Goal: Check status

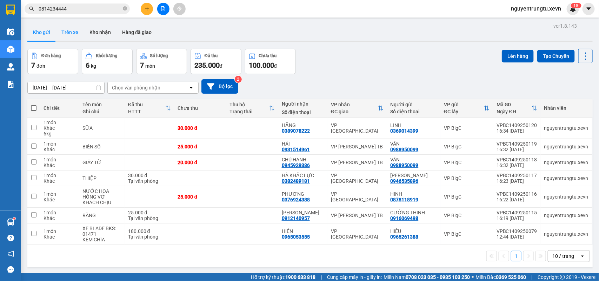
click at [64, 33] on button "Trên xe" at bounding box center [70, 32] width 28 height 17
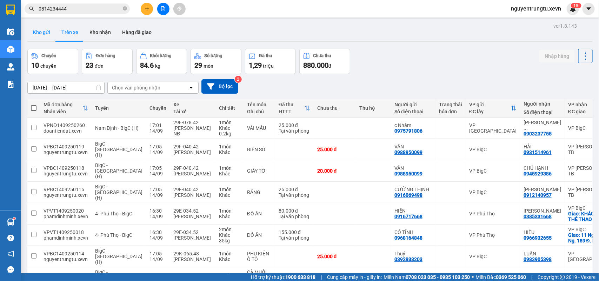
click at [45, 39] on button "Kho gửi" at bounding box center [41, 32] width 28 height 17
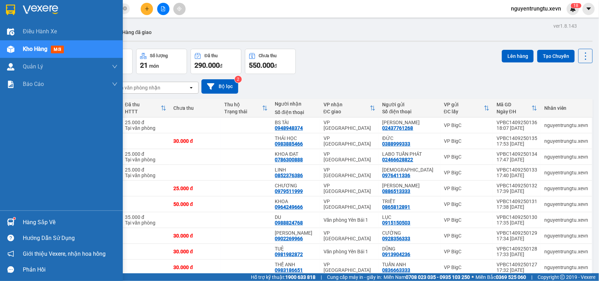
click at [14, 219] on sup at bounding box center [14, 219] width 2 height 2
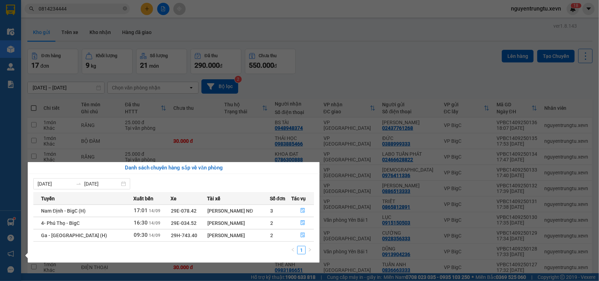
click at [171, 225] on span "29E-034.52" at bounding box center [184, 223] width 26 height 6
click at [171, 224] on span "29E-034.52" at bounding box center [184, 223] width 26 height 6
copy td "29E-034.52"
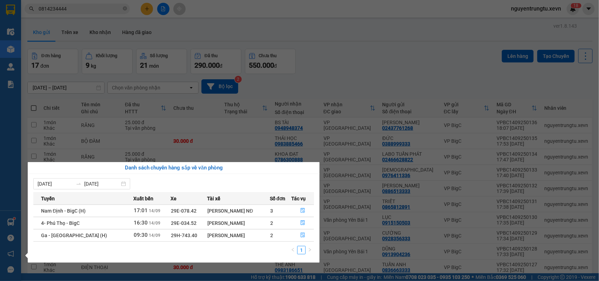
click at [171, 210] on span "29E-078.42" at bounding box center [184, 211] width 26 height 6
copy td "29E-078.42"
